Goal: Obtain resource: Download file/media

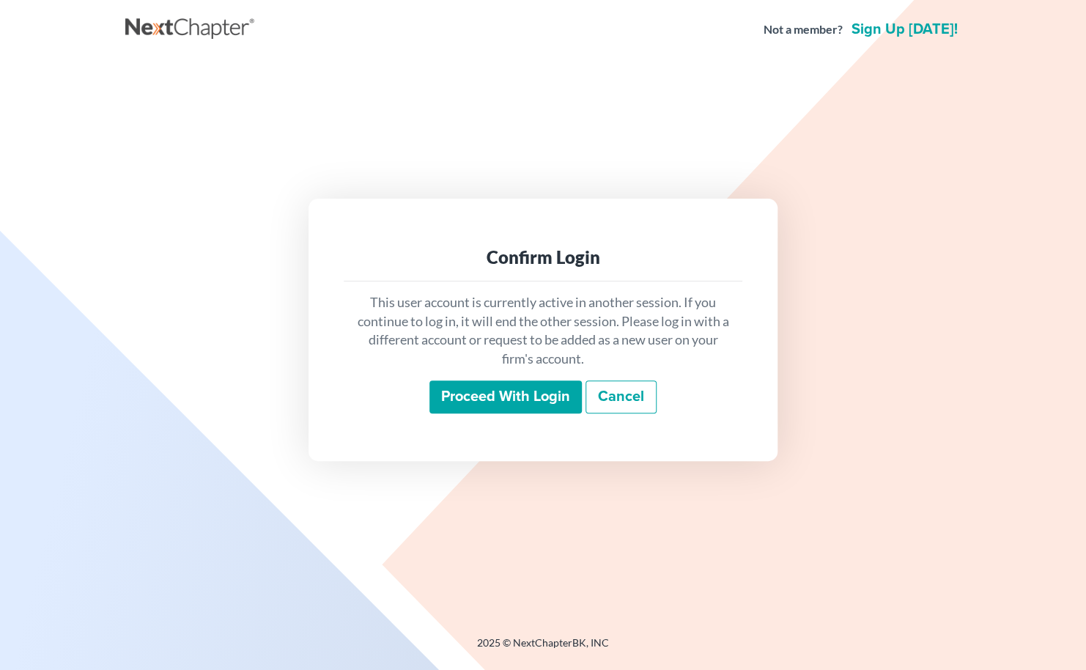
click at [508, 401] on input "Proceed with login" at bounding box center [505, 397] width 152 height 34
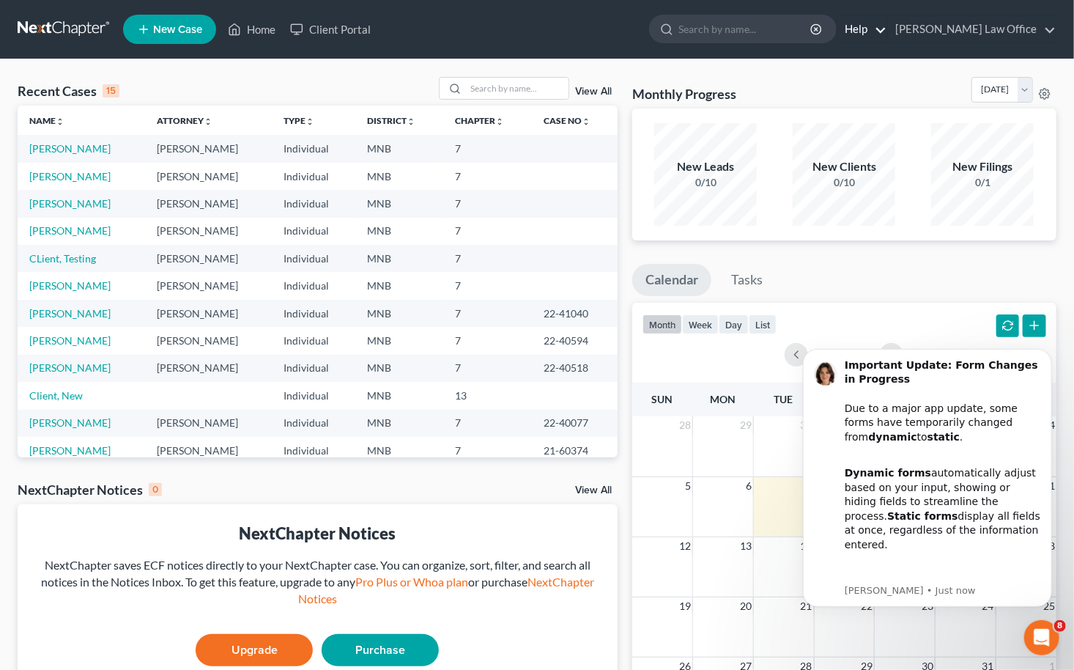
click at [887, 34] on link "Help" at bounding box center [861, 29] width 49 height 26
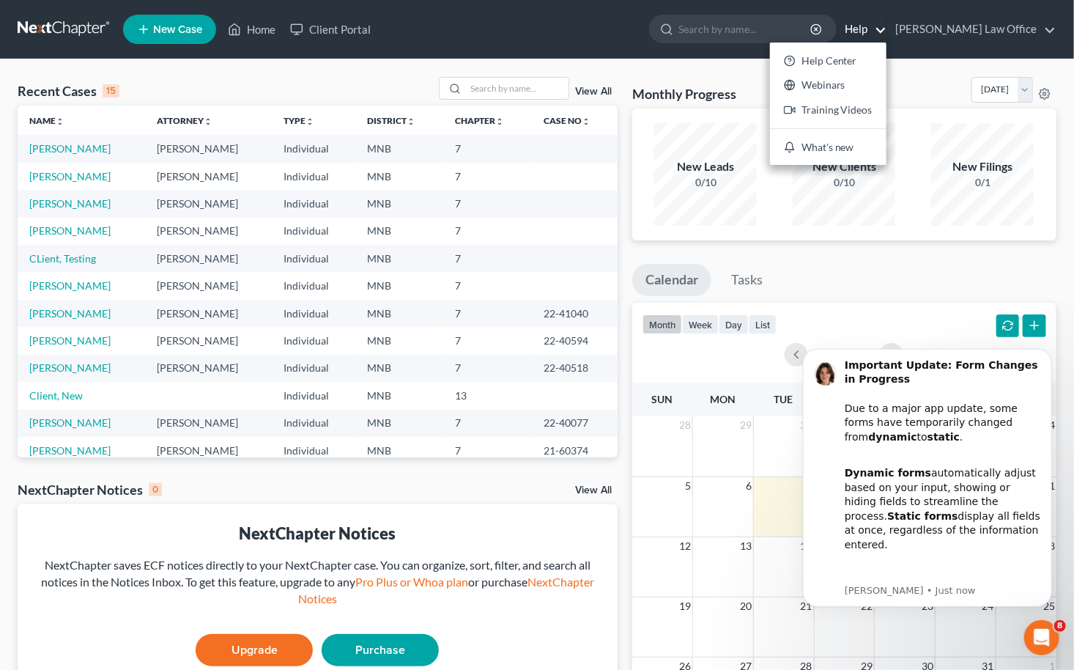
click at [887, 34] on link "Help" at bounding box center [861, 29] width 49 height 26
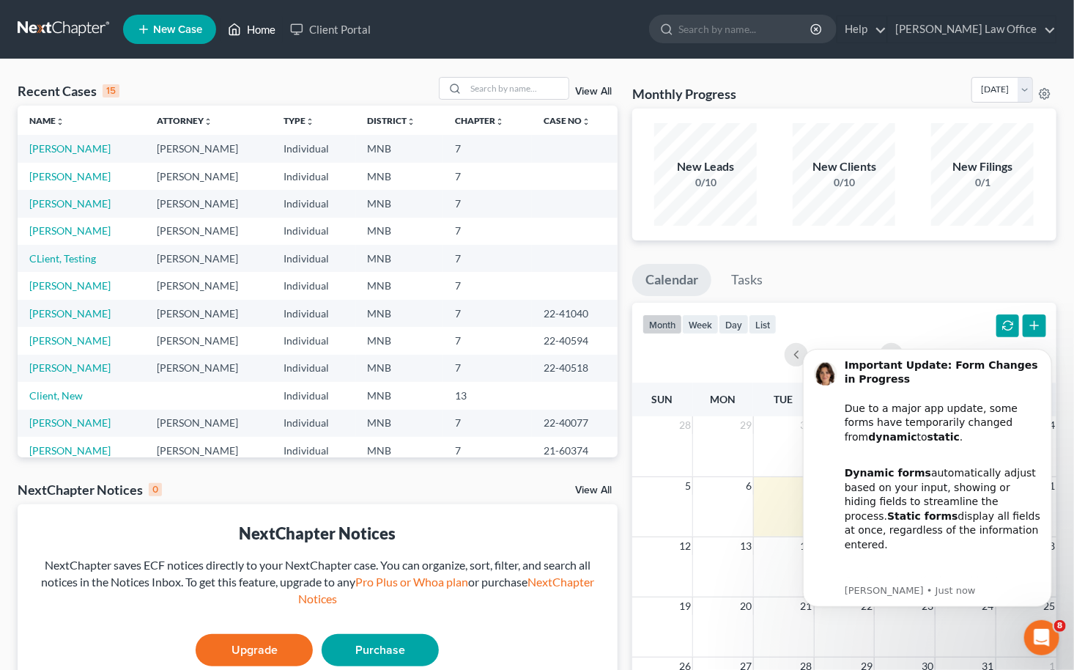
click at [261, 32] on link "Home" at bounding box center [252, 29] width 62 height 26
click at [82, 178] on link "Shenton, Alfred" at bounding box center [69, 176] width 81 height 12
select select "10"
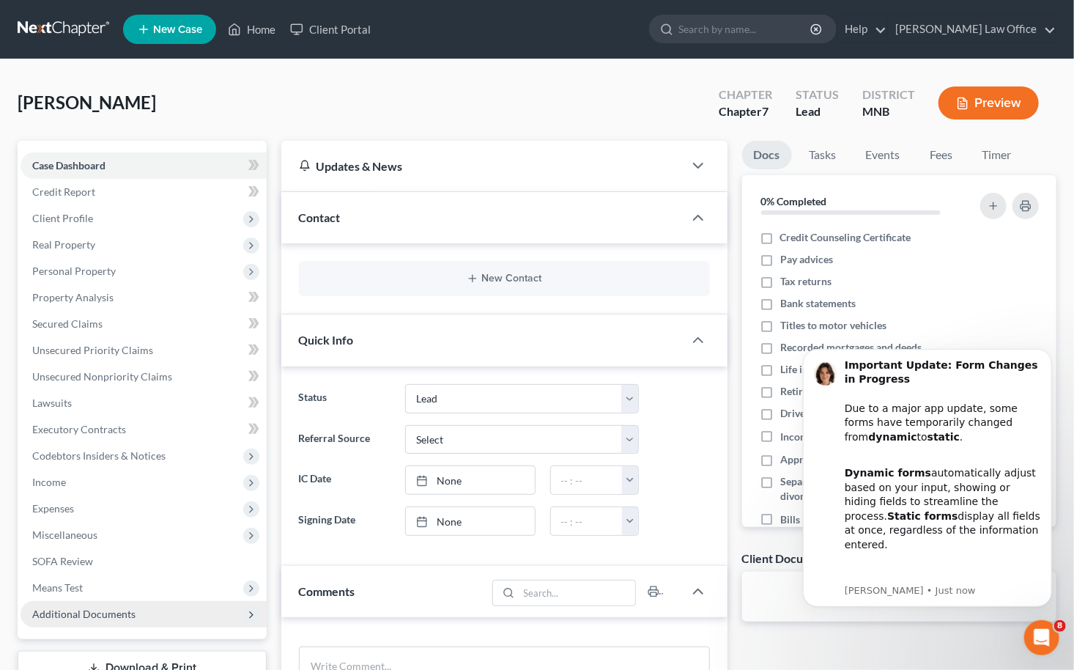
click at [92, 615] on span "Additional Documents" at bounding box center [83, 613] width 103 height 12
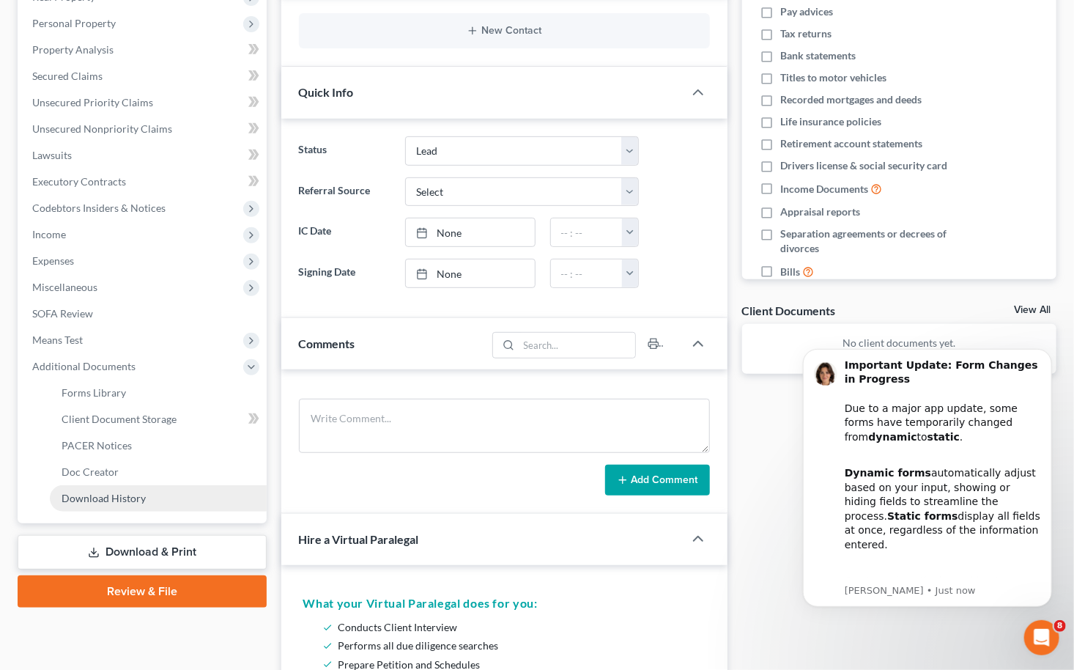
scroll to position [293, 0]
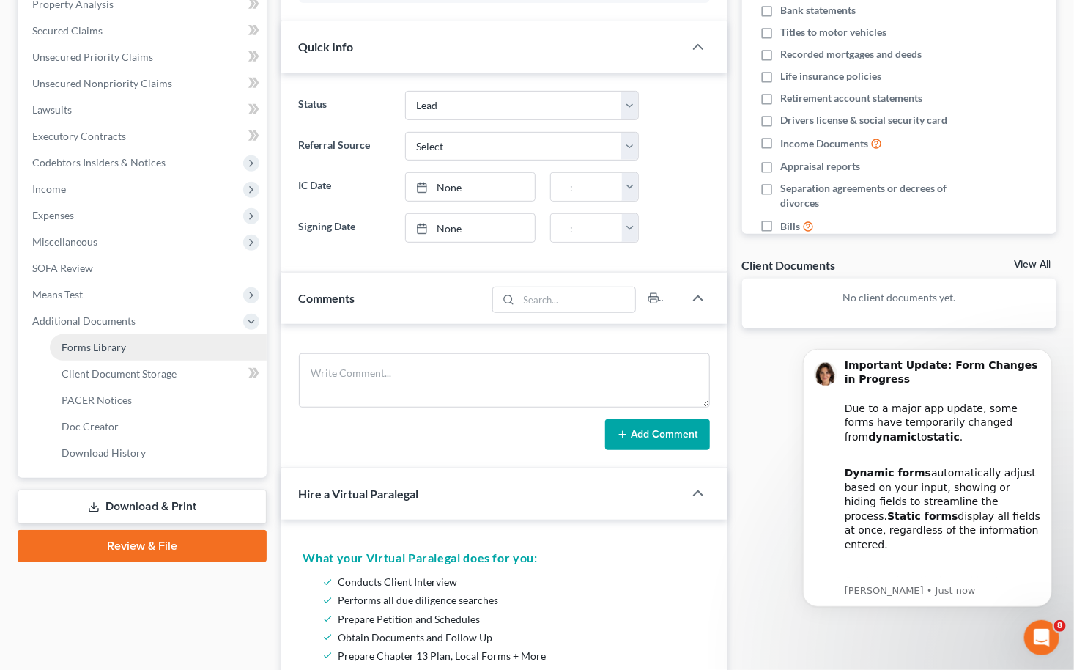
click at [100, 345] on span "Forms Library" at bounding box center [94, 347] width 64 height 12
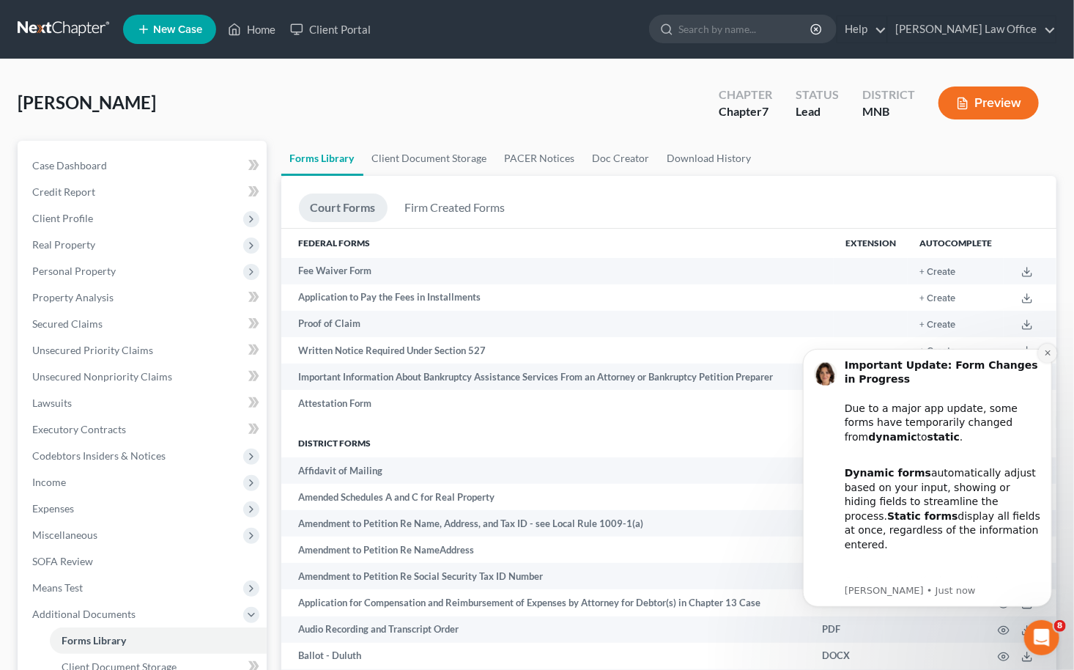
click at [1047, 353] on icon "Dismiss notification" at bounding box center [1047, 352] width 8 height 8
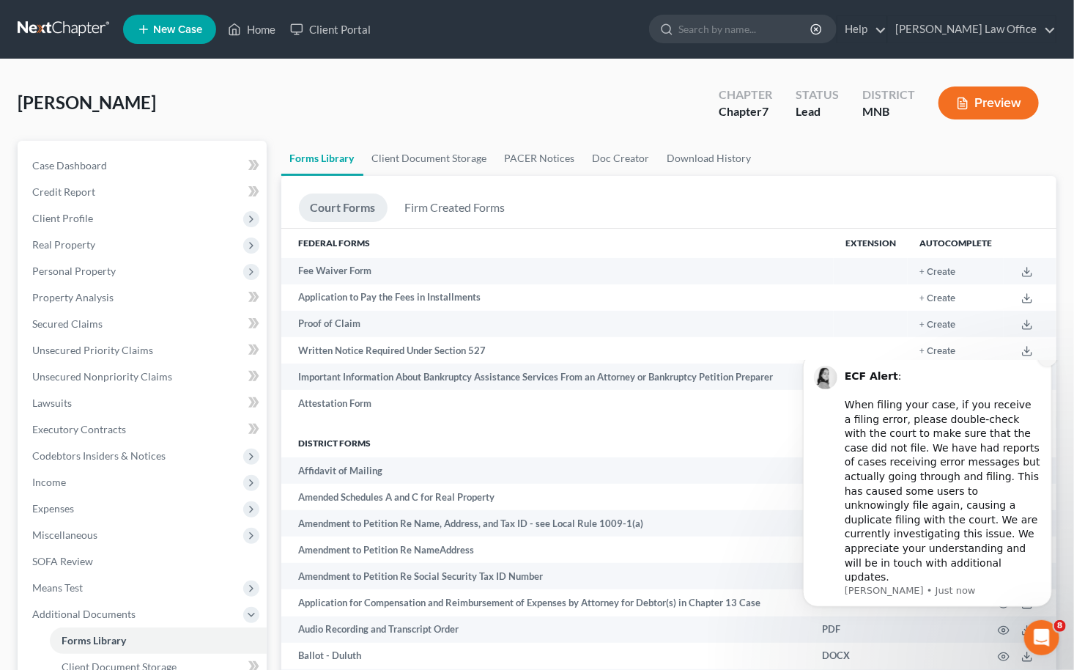
click at [1044, 360] on icon "Dismiss notification" at bounding box center [1047, 356] width 8 height 8
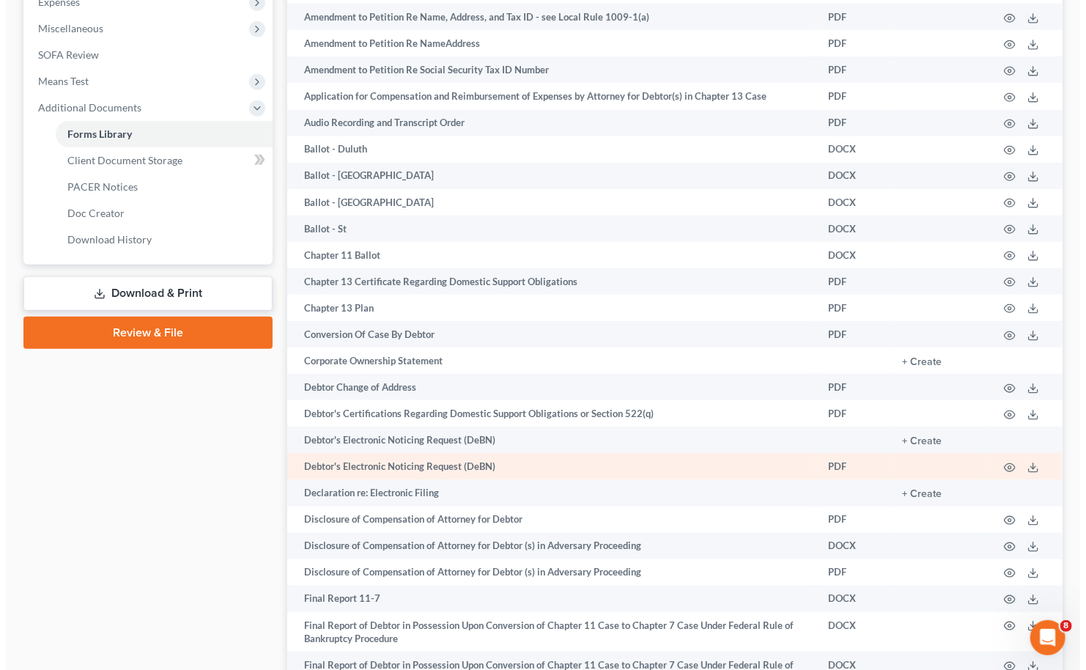
scroll to position [530, 0]
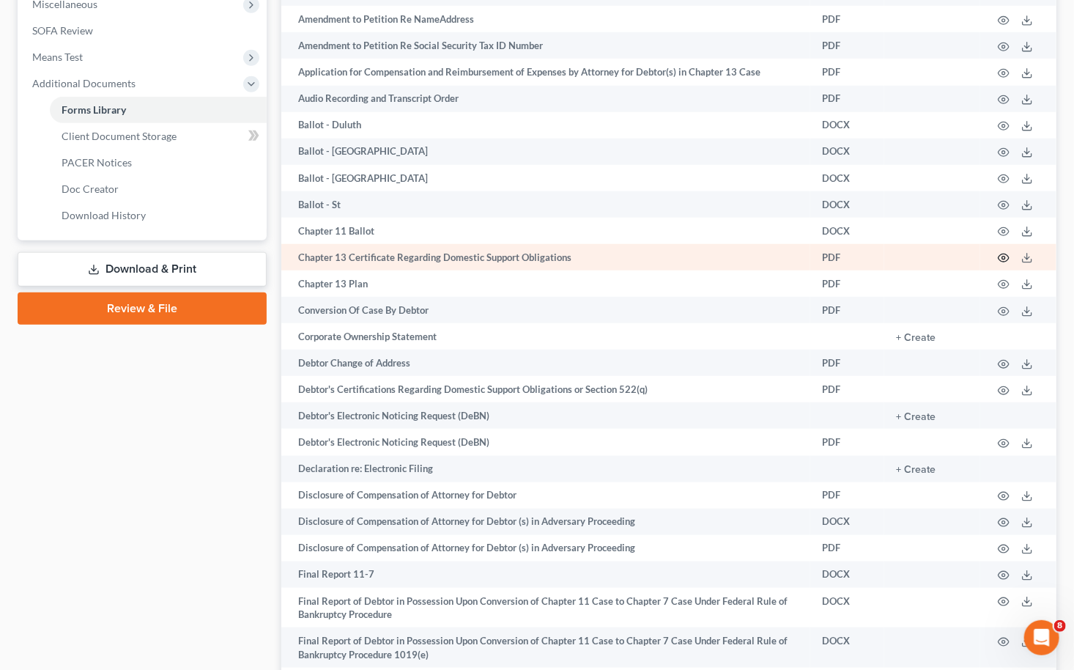
click at [1005, 264] on icon "button" at bounding box center [1004, 258] width 12 height 12
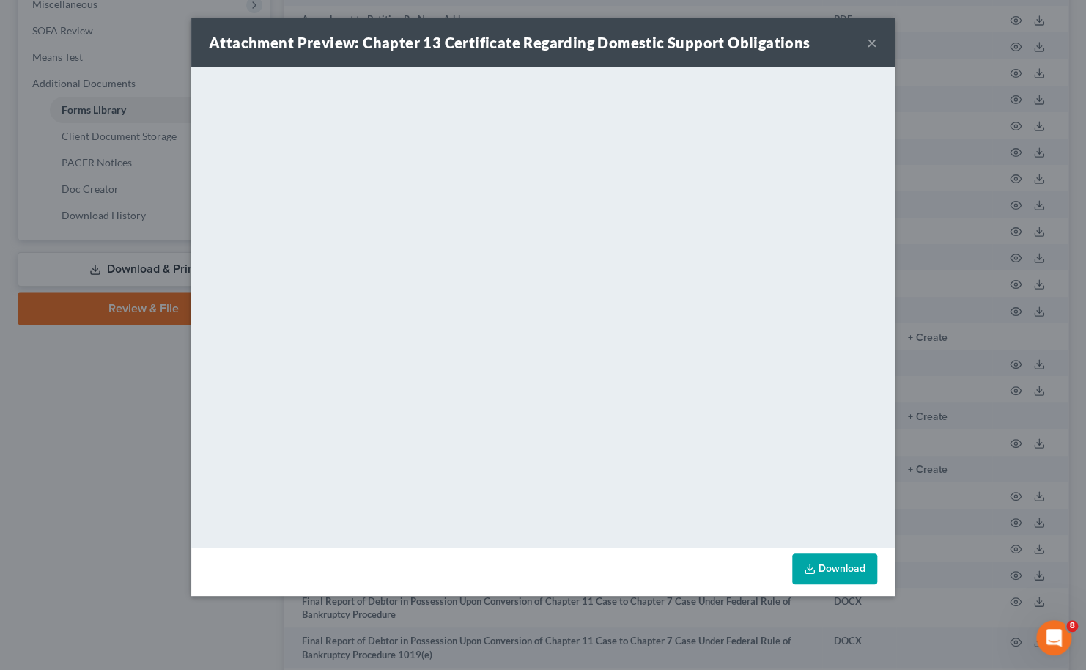
click at [873, 42] on button "×" at bounding box center [872, 43] width 10 height 18
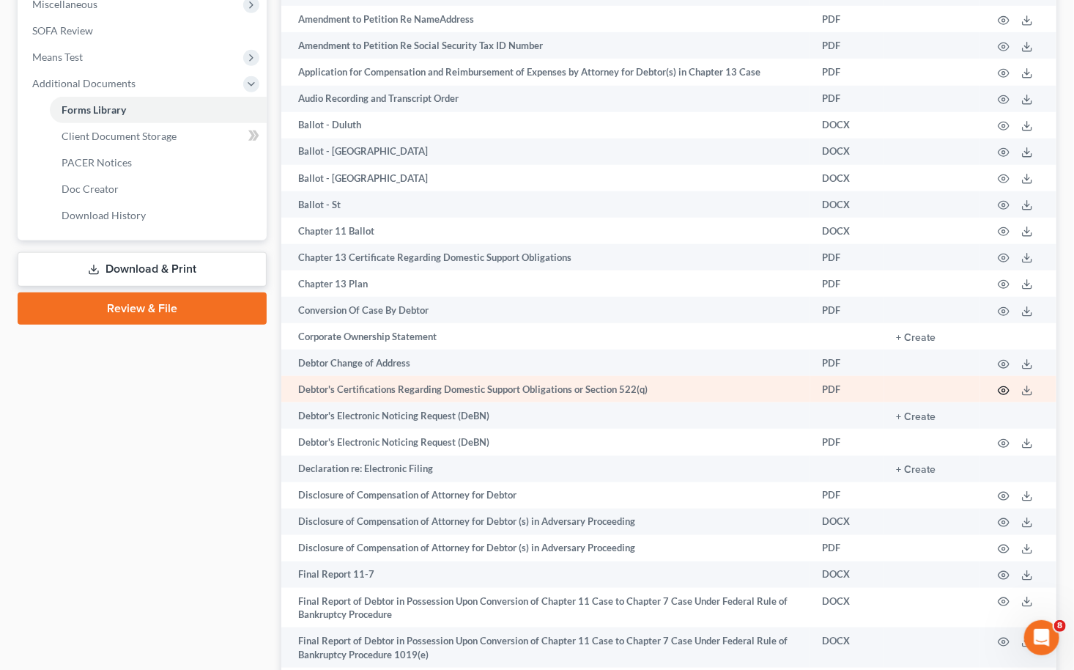
click at [1003, 396] on icon "button" at bounding box center [1004, 391] width 12 height 12
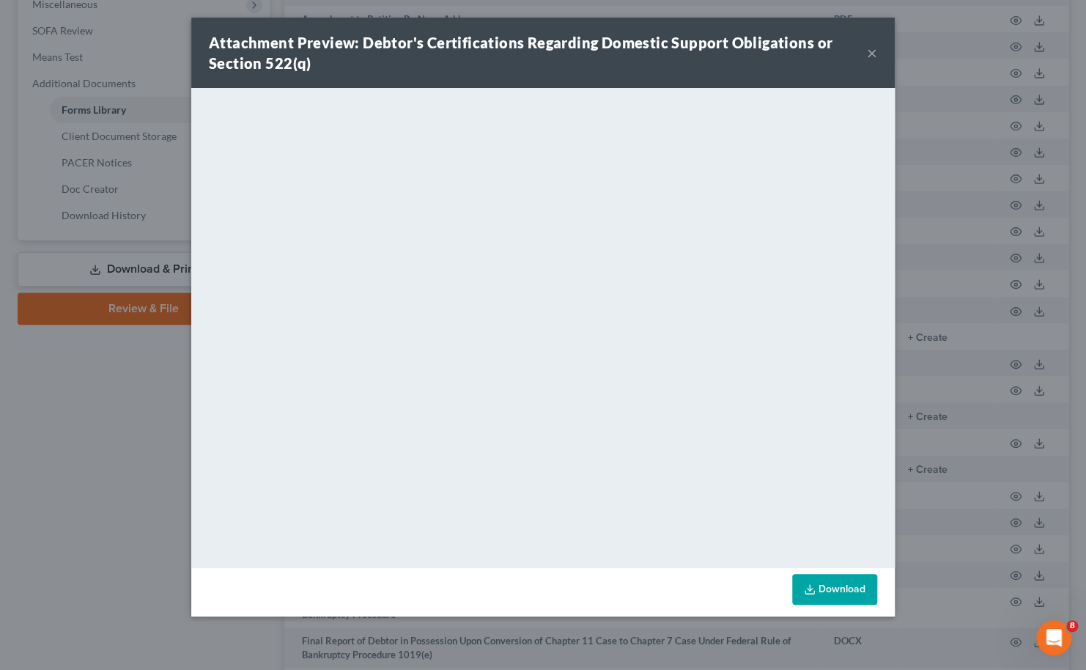
click at [822, 581] on link "Download" at bounding box center [834, 589] width 85 height 31
